Goal: Transaction & Acquisition: Purchase product/service

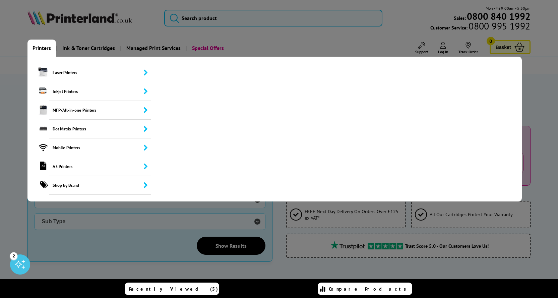
click at [37, 47] on link "Printers" at bounding box center [41, 48] width 28 height 17
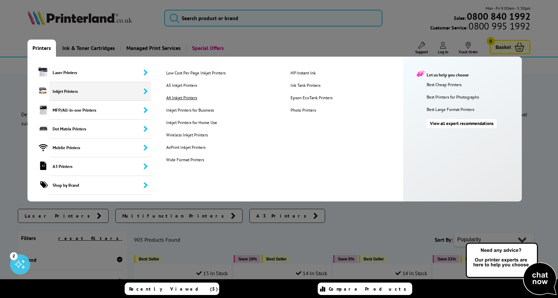
click at [173, 98] on link "A4 Inkjet Printers" at bounding box center [223, 98] width 124 height 6
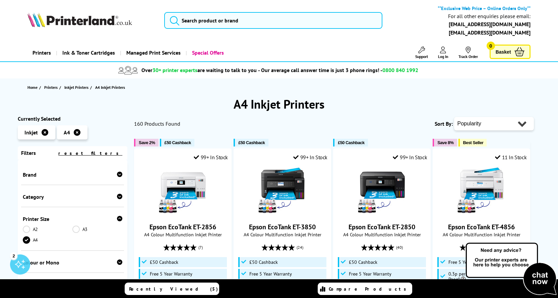
click at [119, 173] on icon at bounding box center [119, 174] width 5 height 5
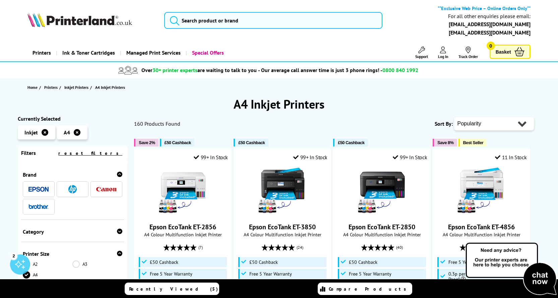
click at [37, 190] on img at bounding box center [38, 189] width 20 height 5
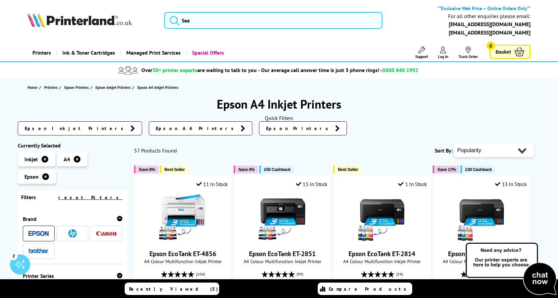
click at [521, 150] on select "Popularity Rating Price - Low to High Price - High to Low Running Costs - Low t…" at bounding box center [494, 150] width 80 height 13
select select "Price Ascending"
click at [454, 144] on select "Popularity Rating Price - Low to High Price - High to Low Running Costs - Low t…" at bounding box center [494, 150] width 80 height 13
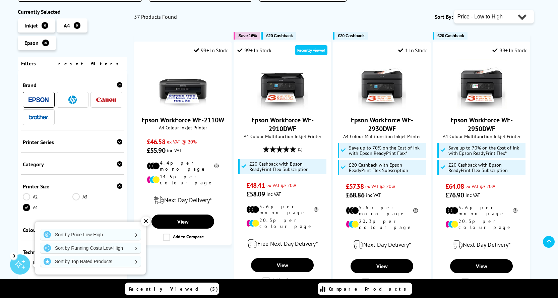
scroll to position [134, 0]
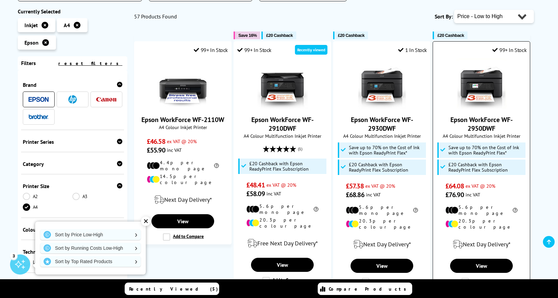
click at [477, 120] on link "Epson WorkForce WF-2950DWF" at bounding box center [482, 123] width 62 height 17
